Goal: Information Seeking & Learning: Learn about a topic

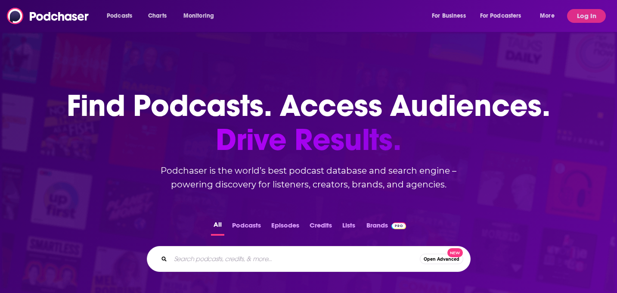
click at [232, 258] on input "Search podcasts, credits, & more..." at bounding box center [294, 259] width 249 height 14
type input "full tech ahead"
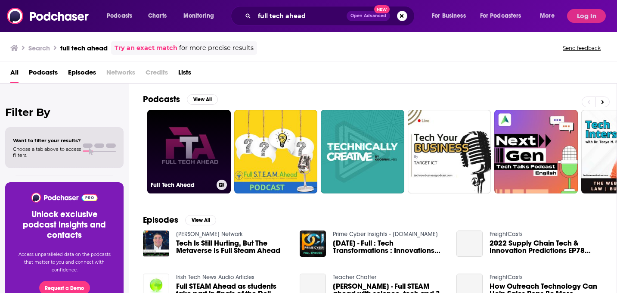
click at [204, 154] on link "Full Tech Ahead" at bounding box center [189, 152] width 84 height 84
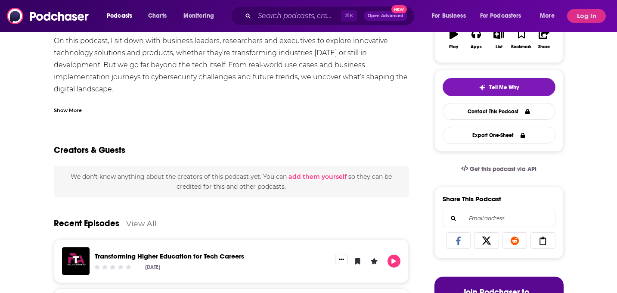
scroll to position [66, 0]
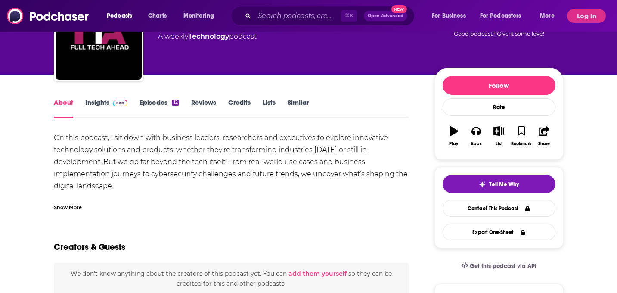
click at [110, 106] on span at bounding box center [118, 102] width 19 height 8
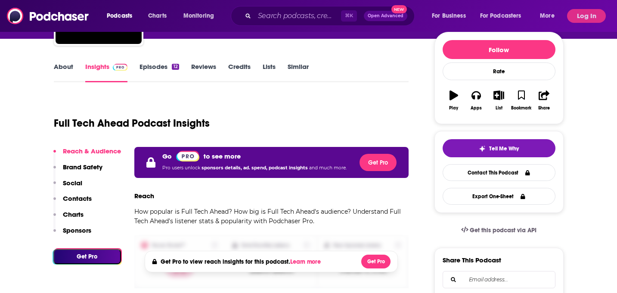
scroll to position [143, 0]
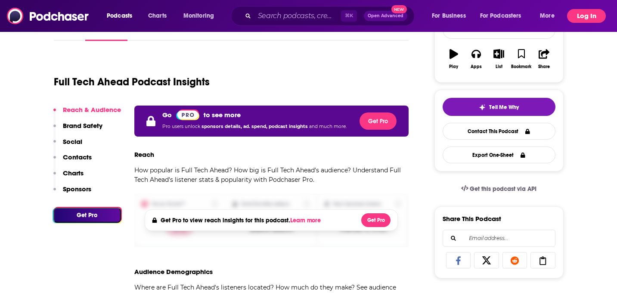
click at [594, 21] on button "Log In" at bounding box center [586, 16] width 39 height 14
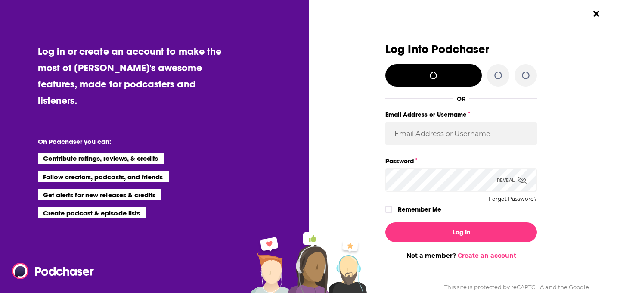
scroll to position [0, 0]
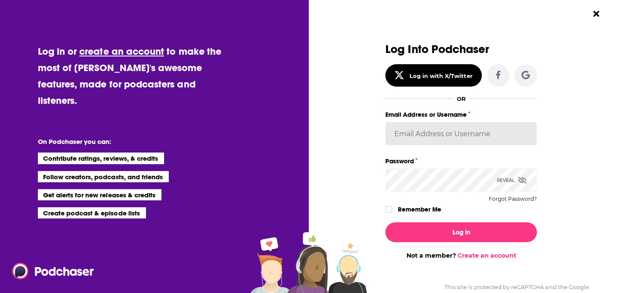
click at [454, 134] on input "Email Address or Username" at bounding box center [461, 133] width 152 height 23
type input "WachsmanIE"
click at [390, 209] on icon "Dialog" at bounding box center [388, 209] width 5 height 5
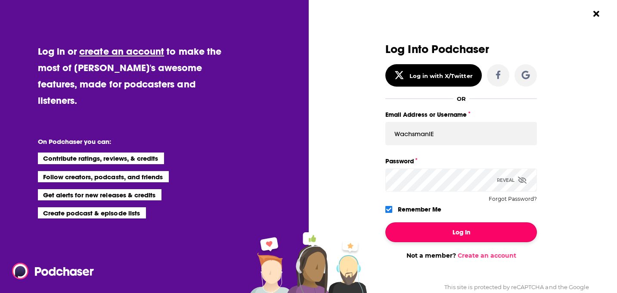
click at [447, 233] on button "Log In" at bounding box center [461, 232] width 152 height 20
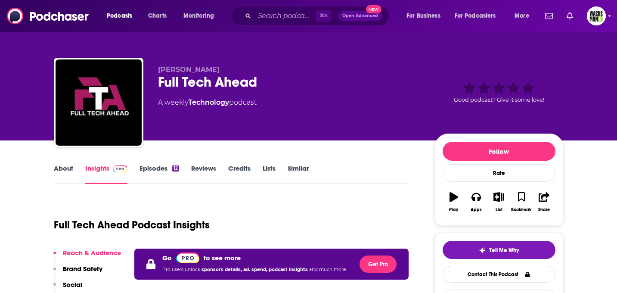
scroll to position [143, 0]
